Goal: Information Seeking & Learning: Learn about a topic

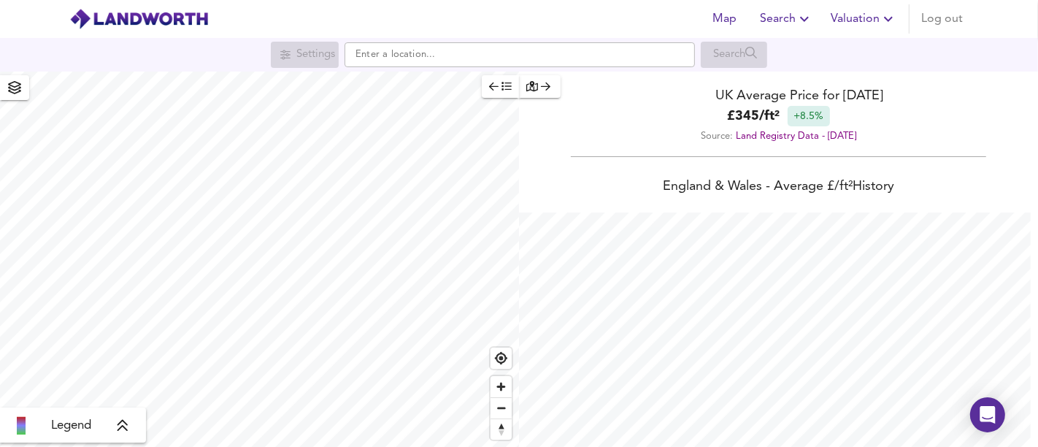
scroll to position [447, 1038]
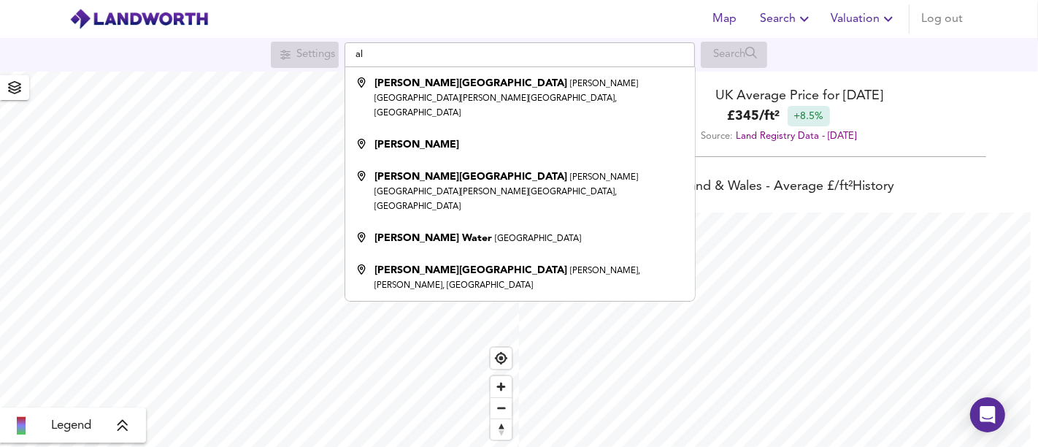
type input "a"
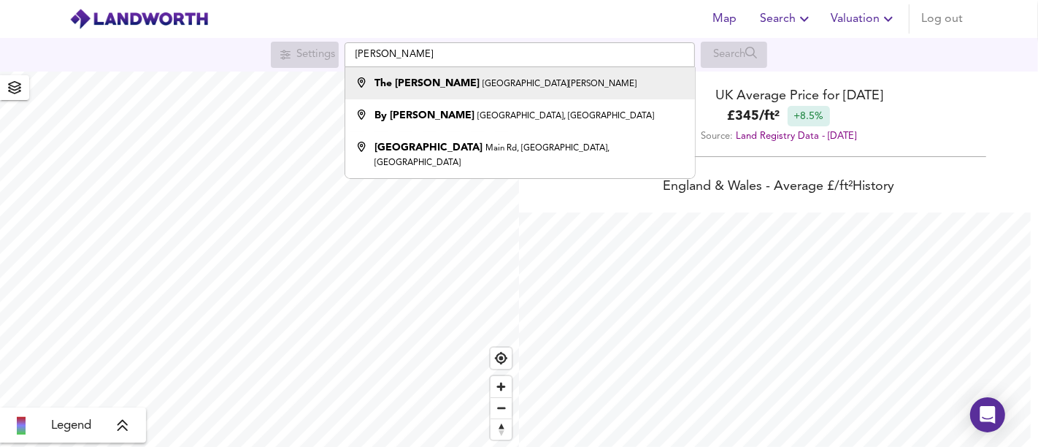
click at [483, 83] on small "[GEOGRAPHIC_DATA][PERSON_NAME]" at bounding box center [560, 84] width 154 height 9
type input "The [PERSON_NAME], [PERSON_NAME][GEOGRAPHIC_DATA], [PERSON_NAME]"
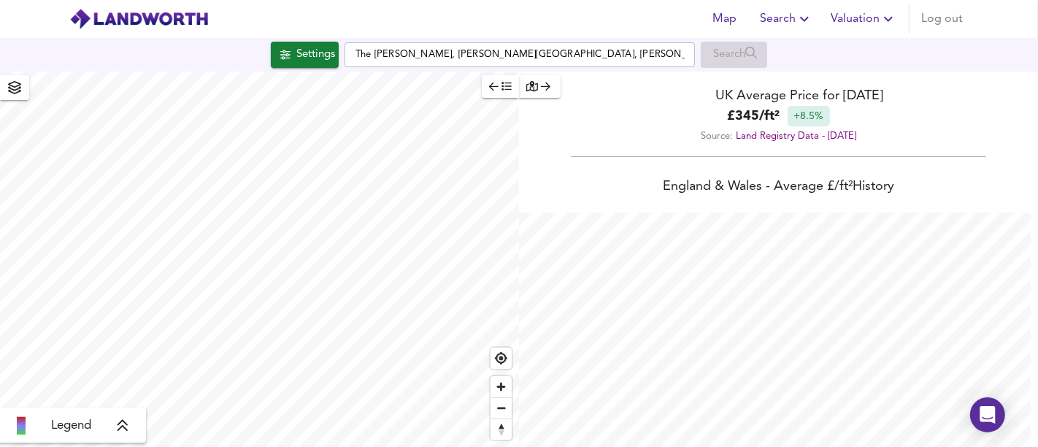
checkbox input "false"
checkbox input "true"
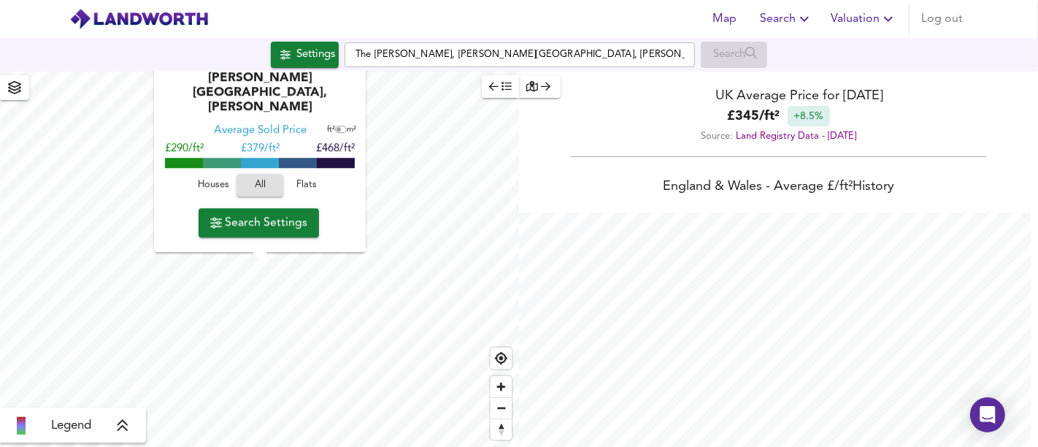
click at [225, 187] on span "Houses" at bounding box center [213, 185] width 39 height 17
click at [253, 221] on span "Search Settings" at bounding box center [258, 223] width 97 height 20
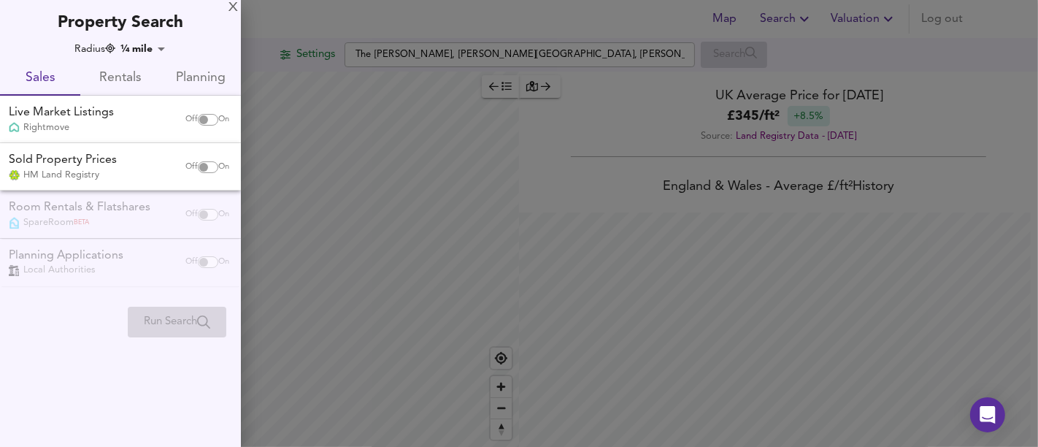
click at [196, 123] on input "checkbox" at bounding box center [203, 120] width 35 height 12
checkbox input "true"
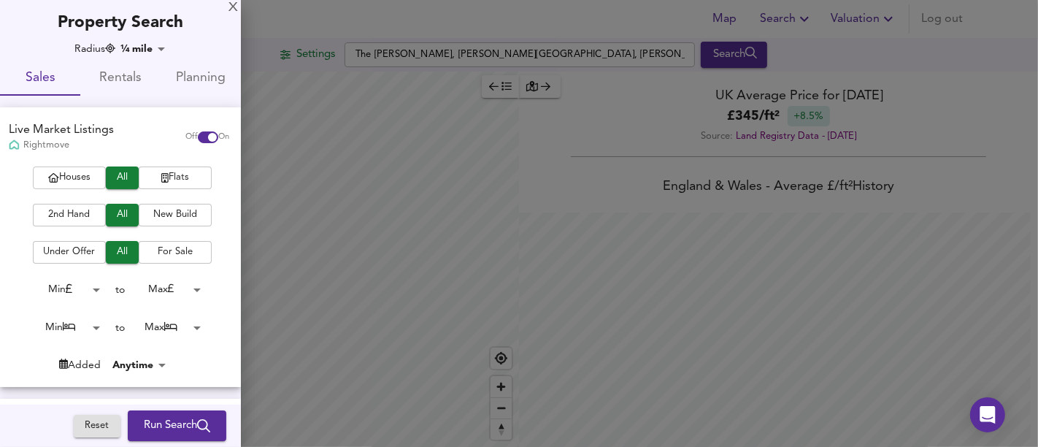
click at [76, 183] on span "Houses" at bounding box center [69, 177] width 58 height 17
click at [162, 330] on body "Map Search Valuation Log out Settings The [PERSON_NAME][GEOGRAPHIC_DATA][PERSON…" at bounding box center [519, 223] width 1038 height 447
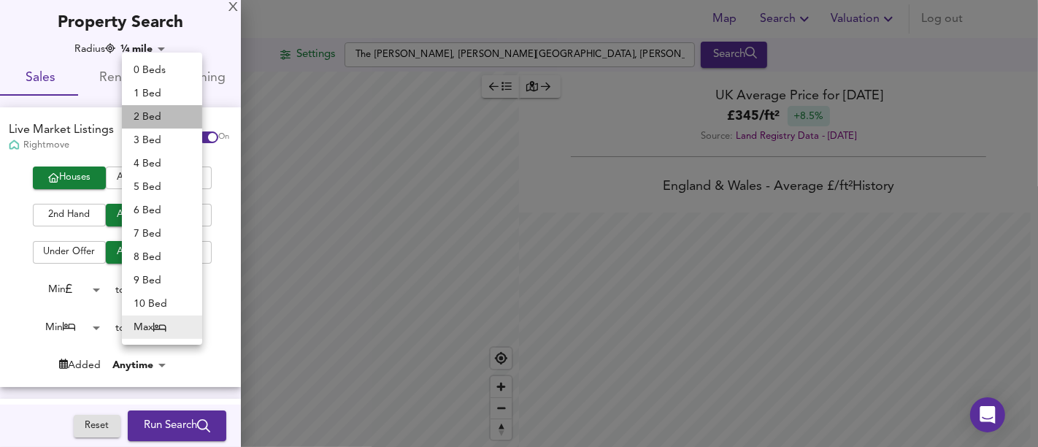
click at [171, 118] on li "2 Bed" at bounding box center [162, 116] width 80 height 23
type input "2"
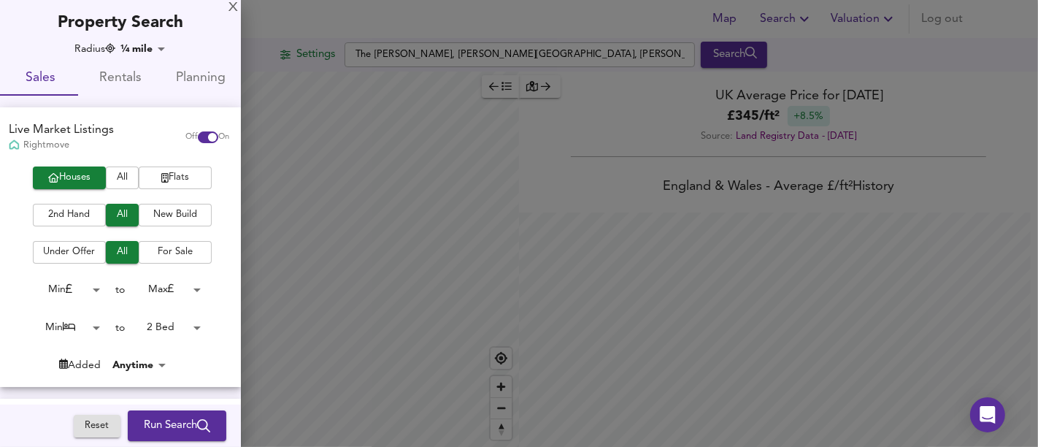
click at [93, 339] on div "Houses All Flats 2nd Hand All New Build Under Offer All For Sale Min 0 to Max 2…" at bounding box center [120, 276] width 241 height 220
click at [90, 334] on body "Map Search Valuation Log out Settings The [PERSON_NAME][GEOGRAPHIC_DATA][PERSON…" at bounding box center [519, 223] width 1038 height 447
click at [64, 368] on li "2 Bed" at bounding box center [61, 373] width 80 height 23
type input "2"
click at [144, 416] on button "Run Search" at bounding box center [177, 425] width 99 height 31
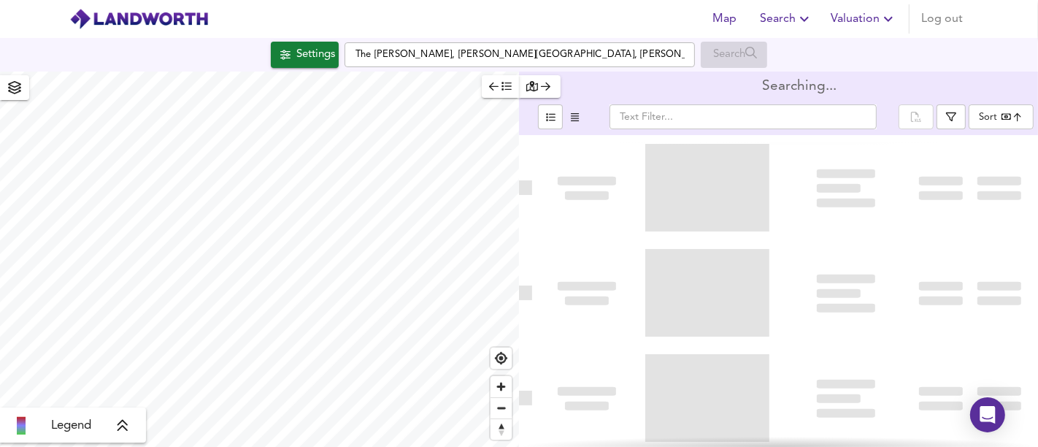
type input "bestdeal"
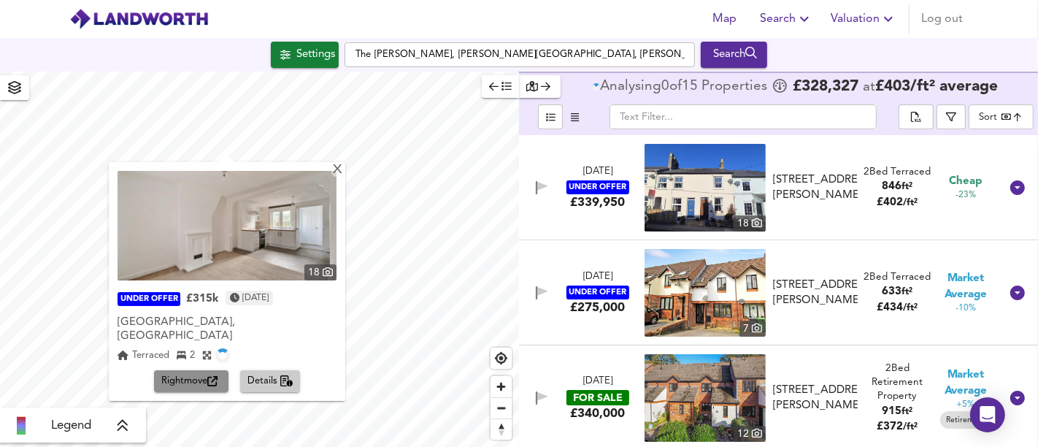
click at [194, 373] on span "Rightmove" at bounding box center [191, 381] width 60 height 17
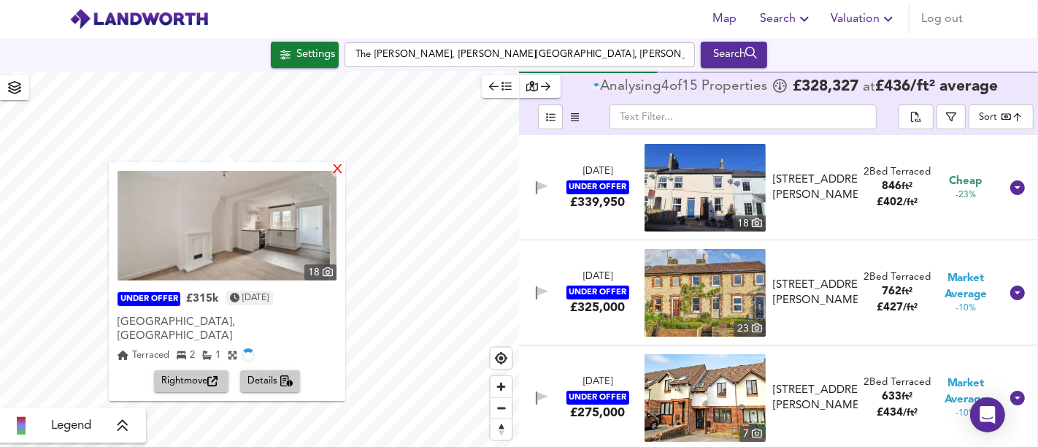
click at [332, 172] on div "X" at bounding box center [338, 171] width 12 height 14
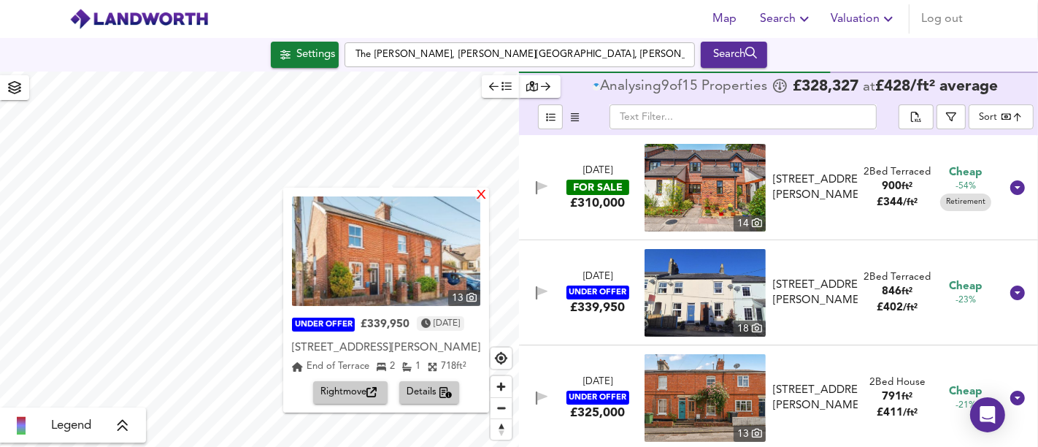
click at [486, 194] on div "X" at bounding box center [481, 196] width 12 height 14
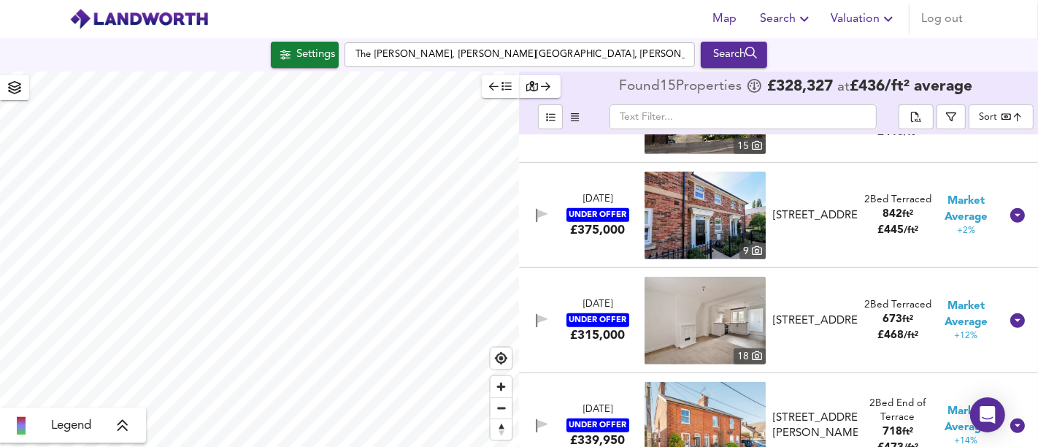
scroll to position [811, 0]
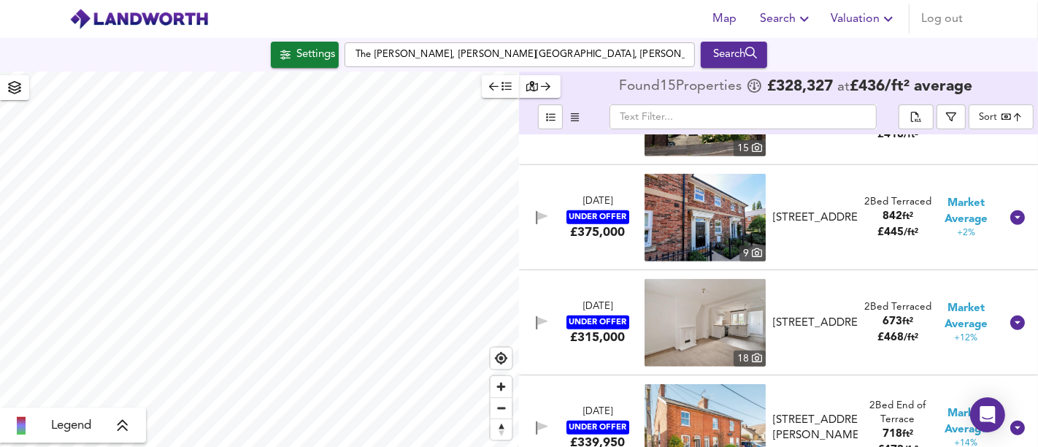
click at [818, 222] on div "[STREET_ADDRESS]" at bounding box center [815, 217] width 85 height 15
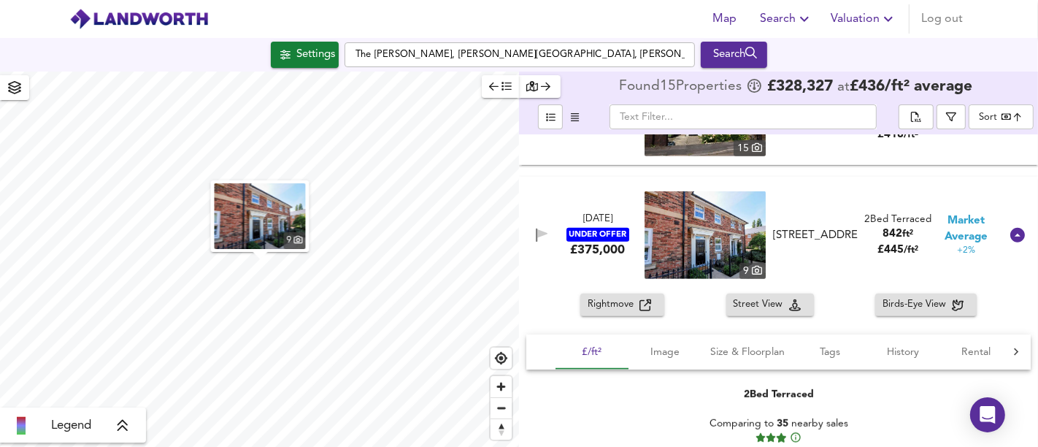
click at [267, 226] on img "button" at bounding box center [260, 216] width 91 height 66
